Goal: Task Accomplishment & Management: Manage account settings

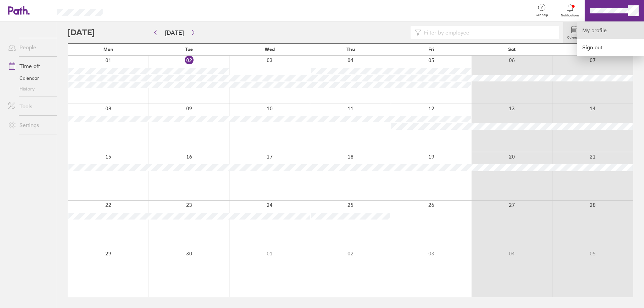
click at [602, 32] on link "My profile" at bounding box center [610, 30] width 67 height 17
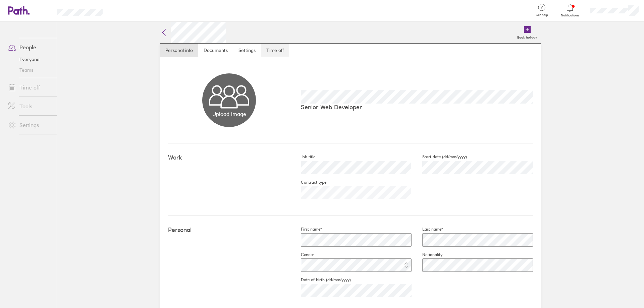
click at [283, 52] on link "Time off" at bounding box center [275, 50] width 28 height 13
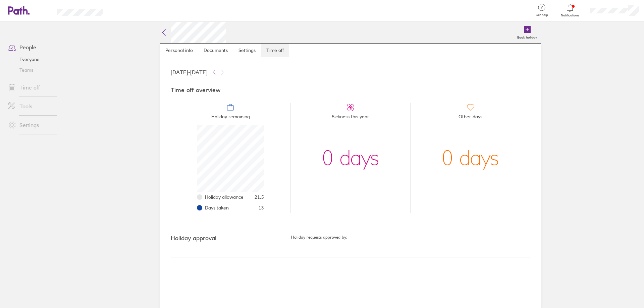
scroll to position [67, 67]
click at [309, 53] on nav "Personal info Documents Settings Time off" at bounding box center [350, 50] width 381 height 14
